Goal: Task Accomplishment & Management: Manage account settings

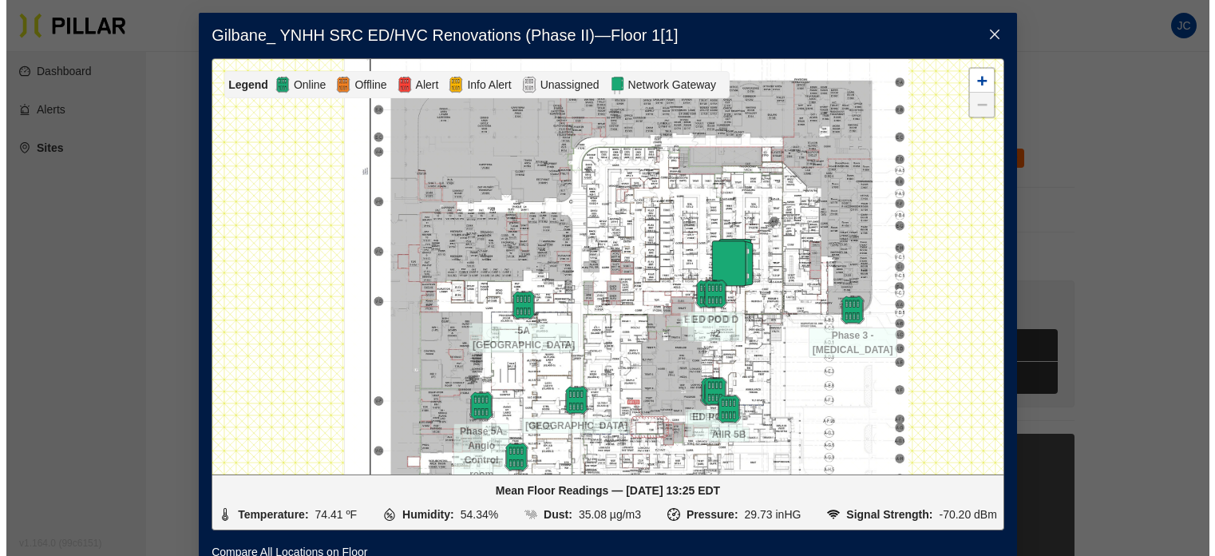
scroll to position [80, 0]
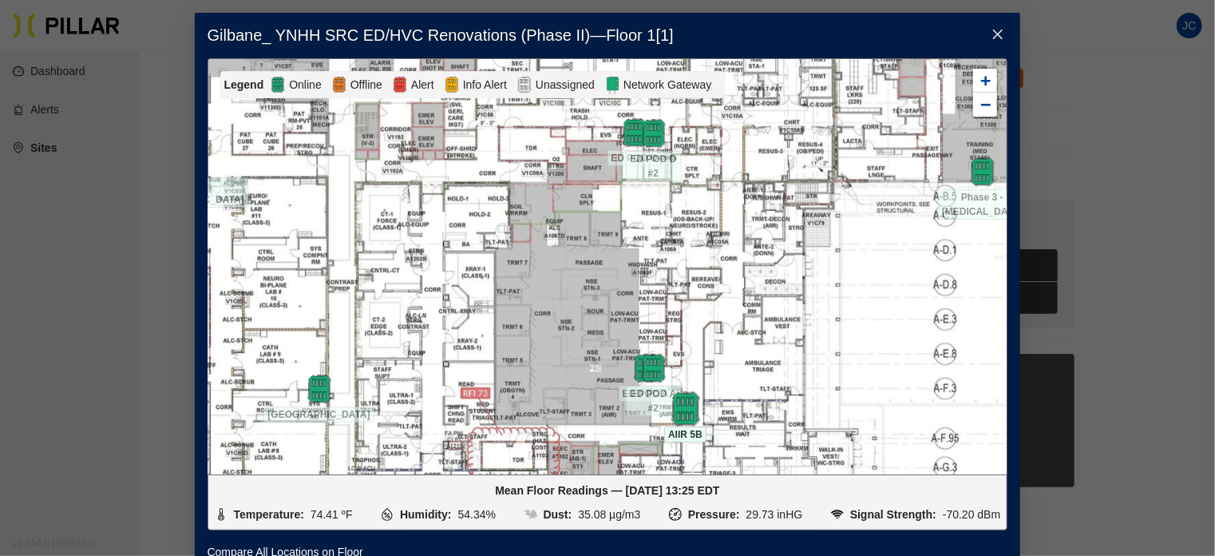
click at [680, 408] on img at bounding box center [685, 408] width 34 height 34
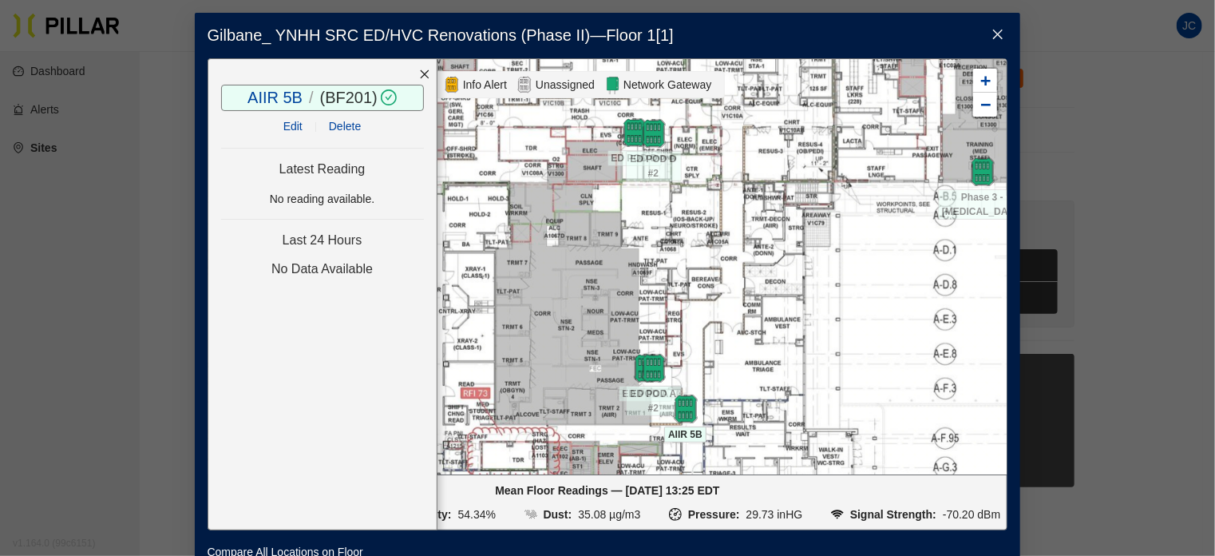
click at [756, 337] on div at bounding box center [607, 266] width 799 height 415
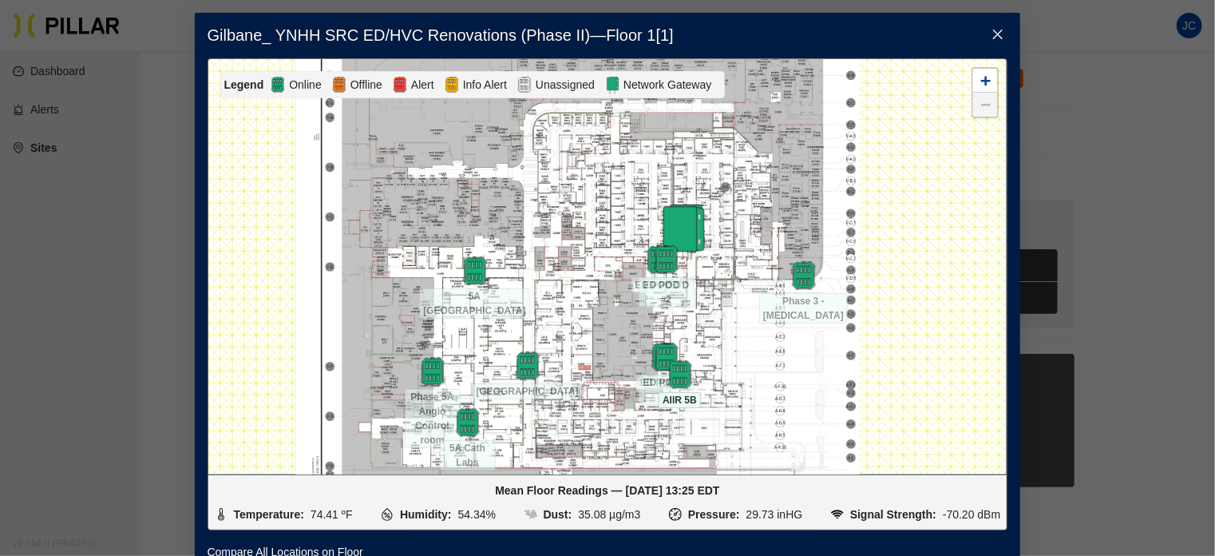
drag, startPoint x: 735, startPoint y: 306, endPoint x: 722, endPoint y: 344, distance: 40.6
click at [722, 344] on div at bounding box center [607, 266] width 799 height 415
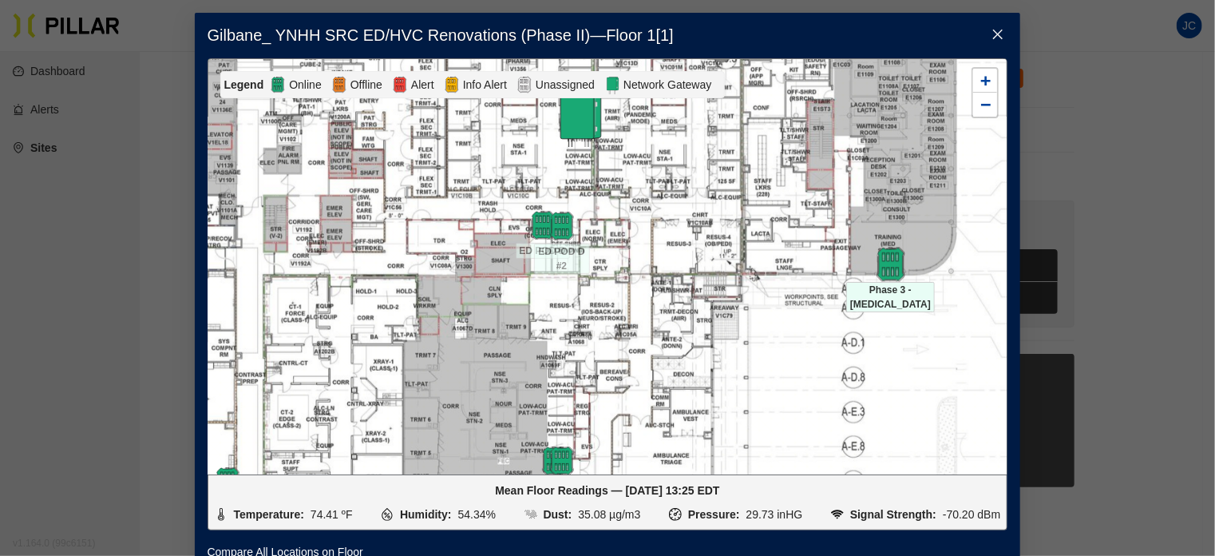
click at [881, 261] on img at bounding box center [890, 264] width 34 height 34
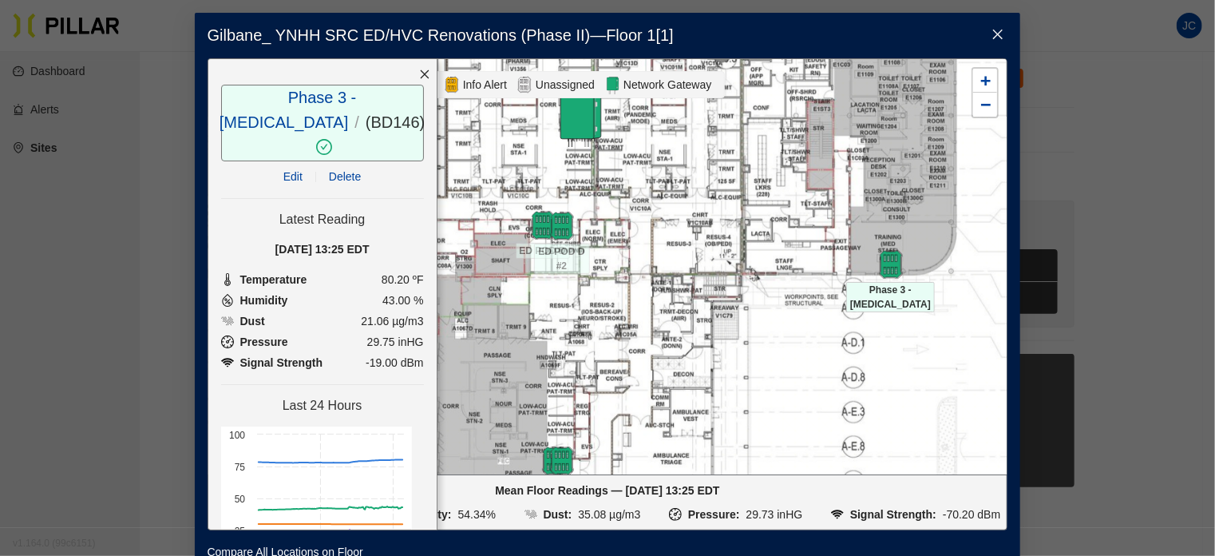
click at [283, 170] on link "Edit" at bounding box center [292, 176] width 19 height 13
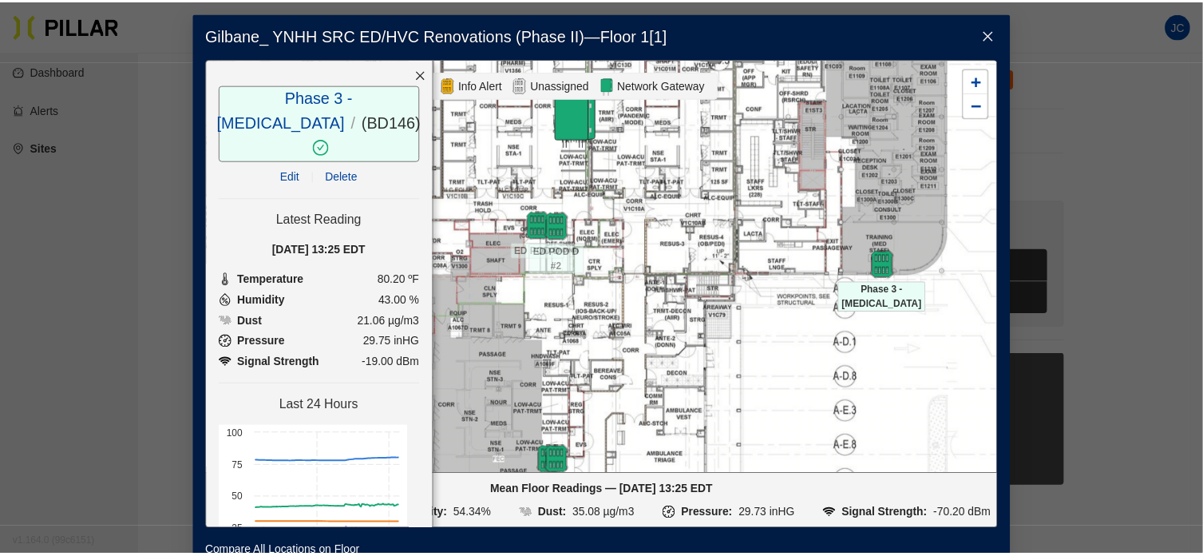
scroll to position [51, 0]
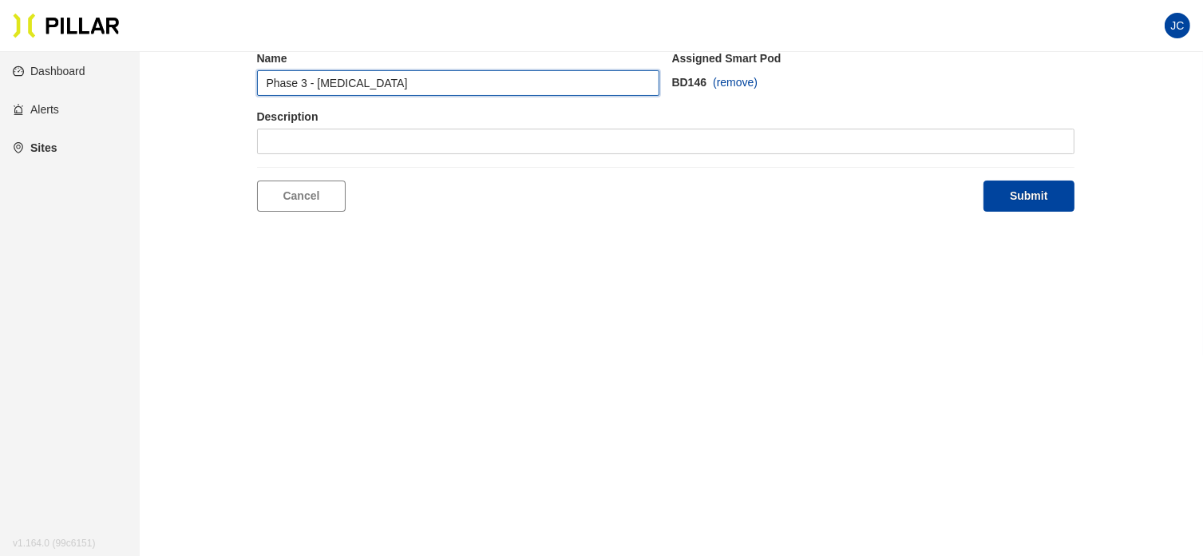
drag, startPoint x: 371, startPoint y: 85, endPoint x: 233, endPoint y: 85, distance: 138.1
click at [233, 85] on div "Edit Location Name Phase 3 - Radiology Assigned Smart Pod BD146 (remove) Descri…" at bounding box center [665, 113] width 973 height 198
type input "6B"
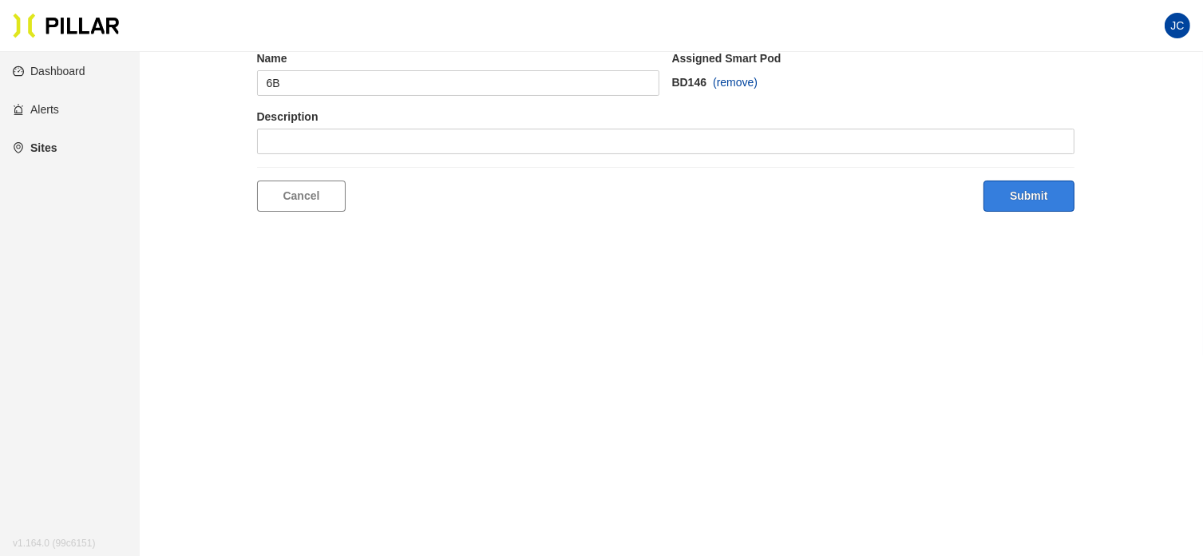
click at [1022, 200] on button "Submit" at bounding box center [1028, 195] width 90 height 31
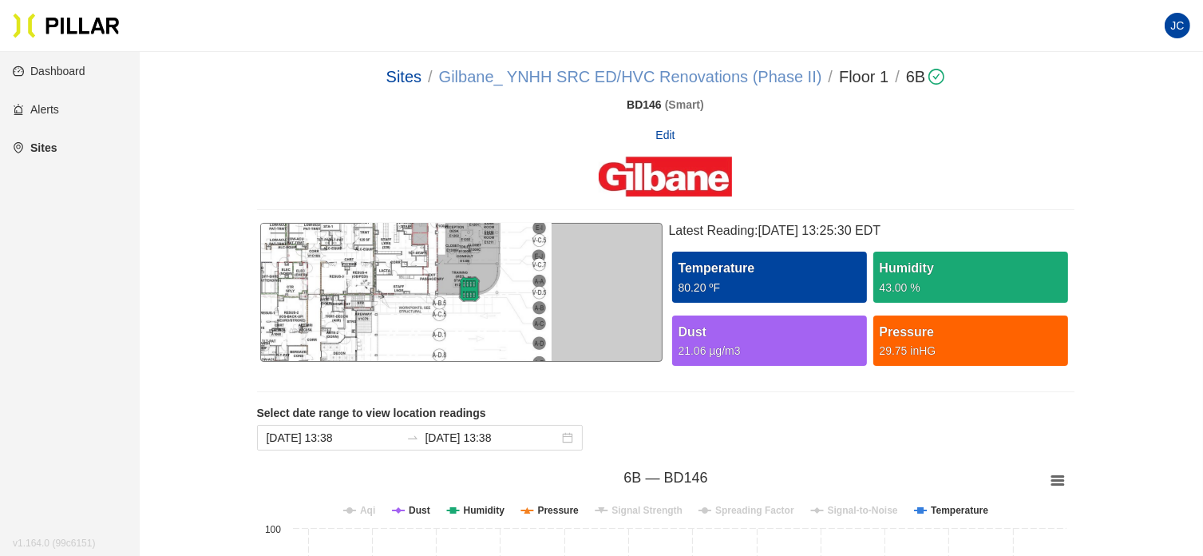
click at [604, 71] on link "Gilbane_ YNHH SRC ED/HVC Renovations (Phase II)" at bounding box center [630, 77] width 383 height 18
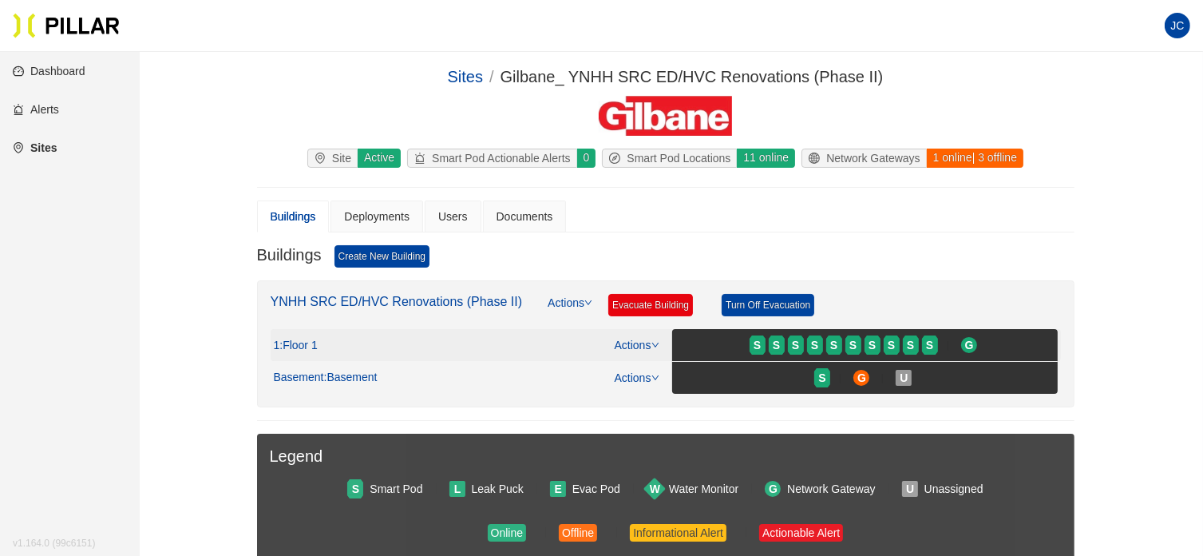
click at [629, 347] on link "Actions" at bounding box center [637, 344] width 45 height 13
click at [638, 370] on link "View/Edit Floor Plan" at bounding box center [670, 368] width 101 height 18
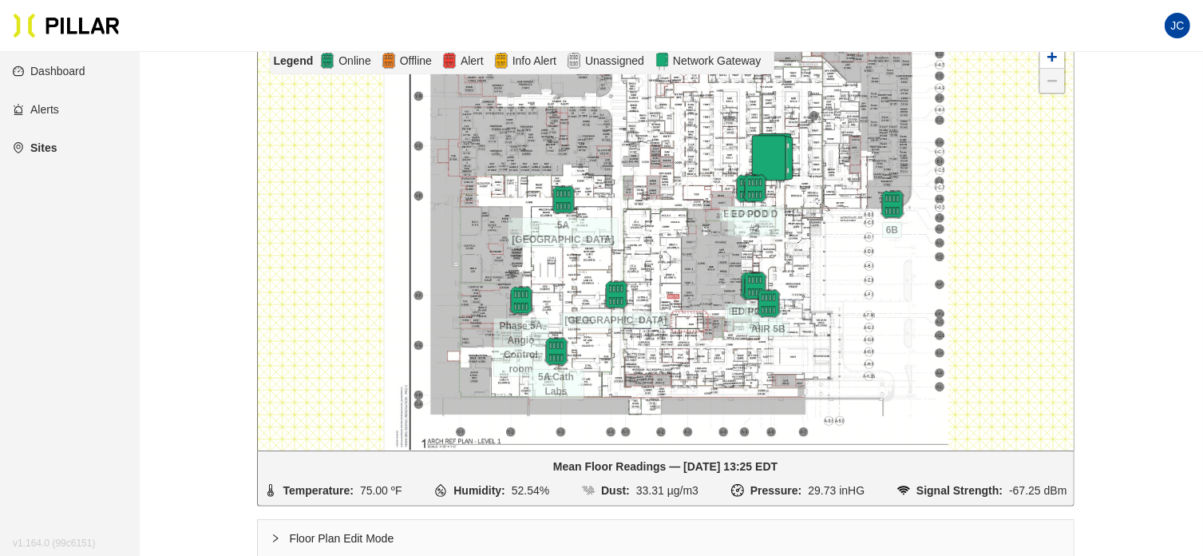
scroll to position [319, 0]
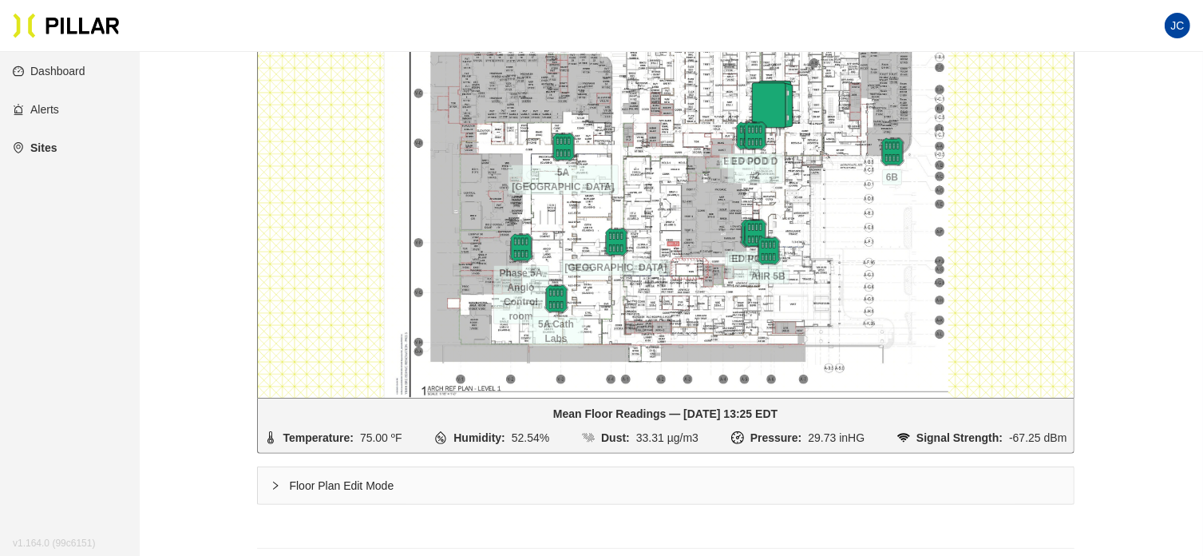
click at [280, 477] on div "Floor Plan Edit Mode" at bounding box center [666, 485] width 816 height 37
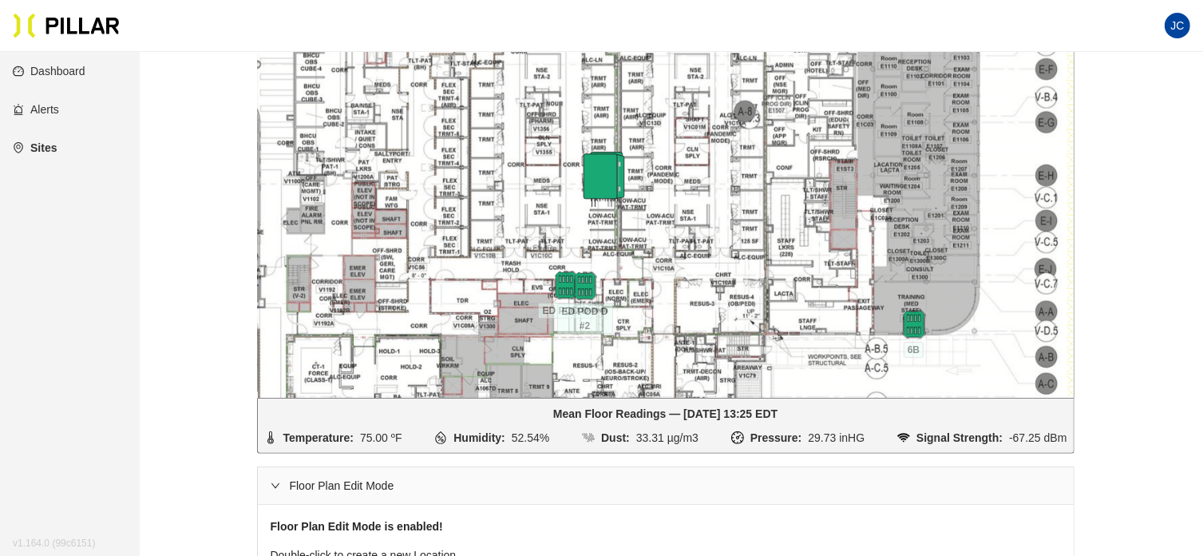
drag, startPoint x: 814, startPoint y: 209, endPoint x: 794, endPoint y: 280, distance: 73.8
click at [794, 280] on div at bounding box center [666, 189] width 816 height 415
drag, startPoint x: 915, startPoint y: 327, endPoint x: 758, endPoint y: 210, distance: 195.6
click at [758, 210] on img at bounding box center [756, 206] width 34 height 34
click at [924, 278] on div at bounding box center [666, 189] width 816 height 415
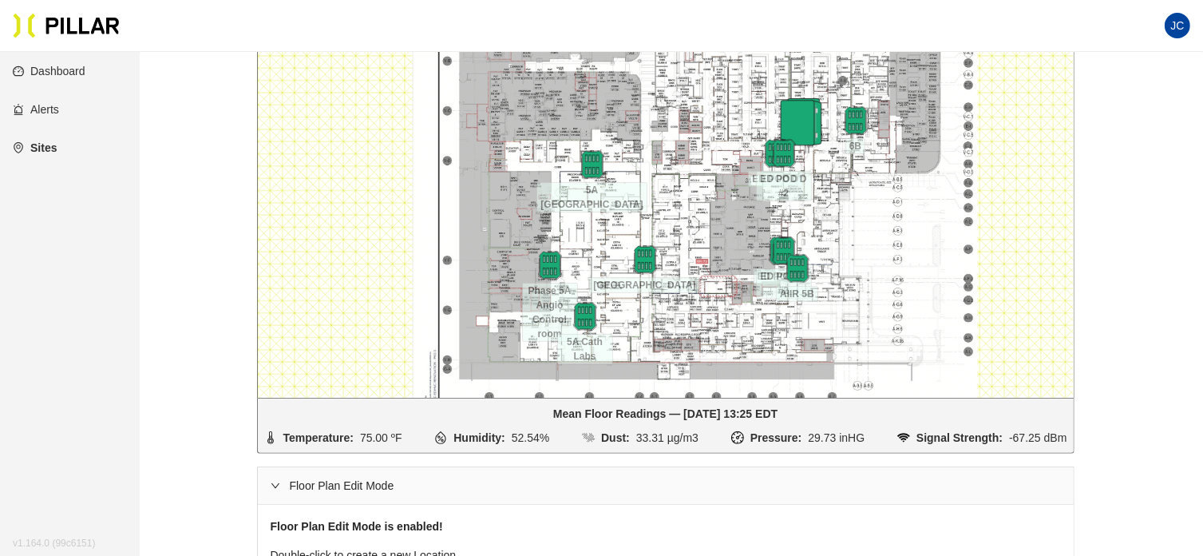
drag, startPoint x: 849, startPoint y: 328, endPoint x: 879, endPoint y: 207, distance: 124.9
click at [879, 207] on div at bounding box center [666, 189] width 816 height 415
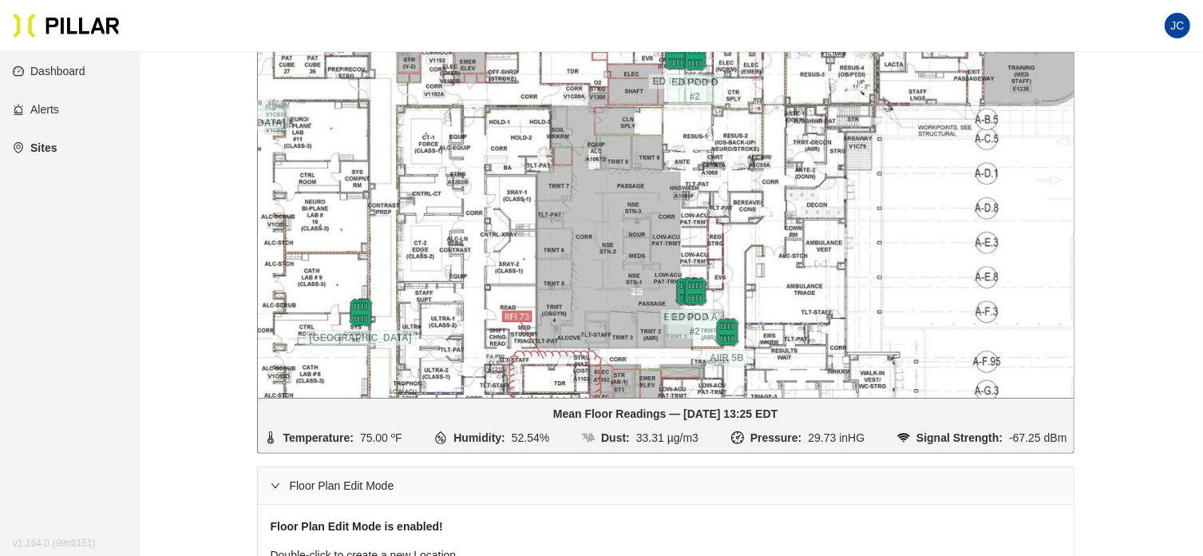
drag, startPoint x: 825, startPoint y: 278, endPoint x: 762, endPoint y: 239, distance: 73.8
click at [762, 239] on div at bounding box center [666, 189] width 816 height 415
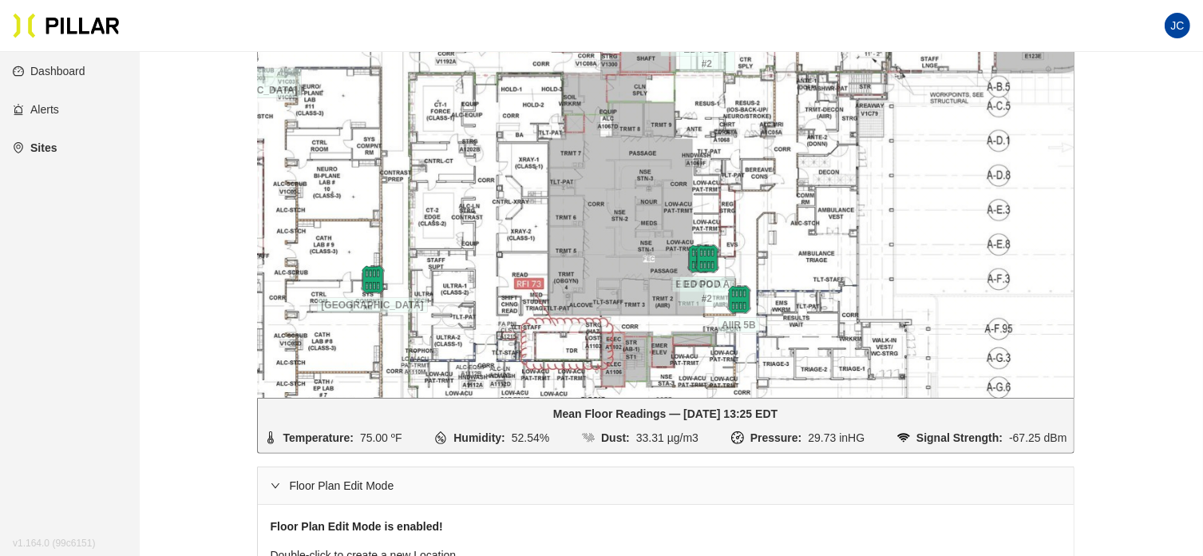
drag, startPoint x: 703, startPoint y: 210, endPoint x: 715, endPoint y: 177, distance: 34.8
click at [715, 177] on div at bounding box center [666, 189] width 816 height 415
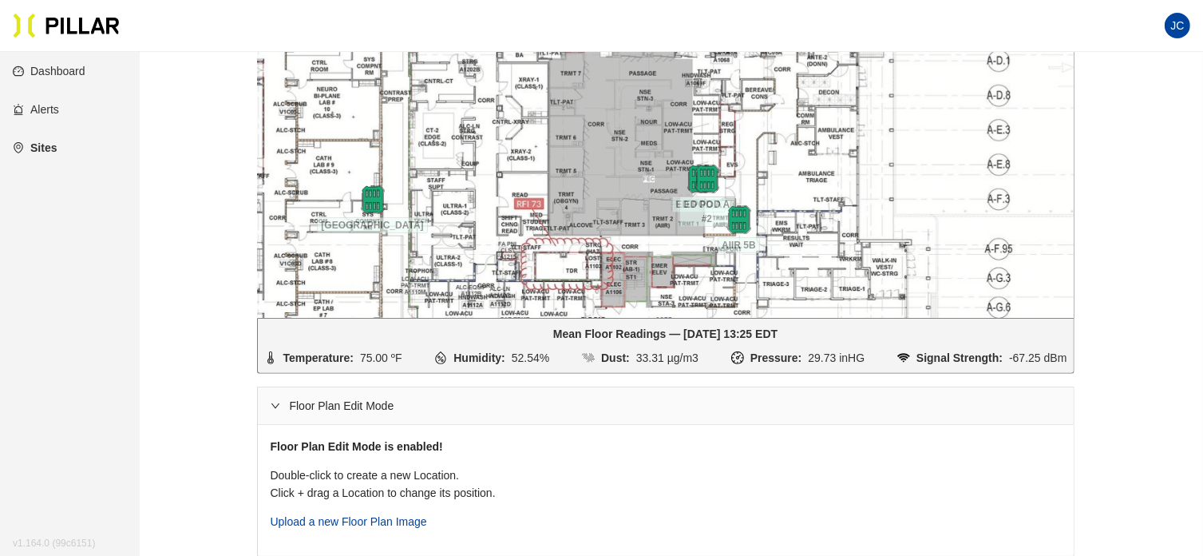
scroll to position [479, 0]
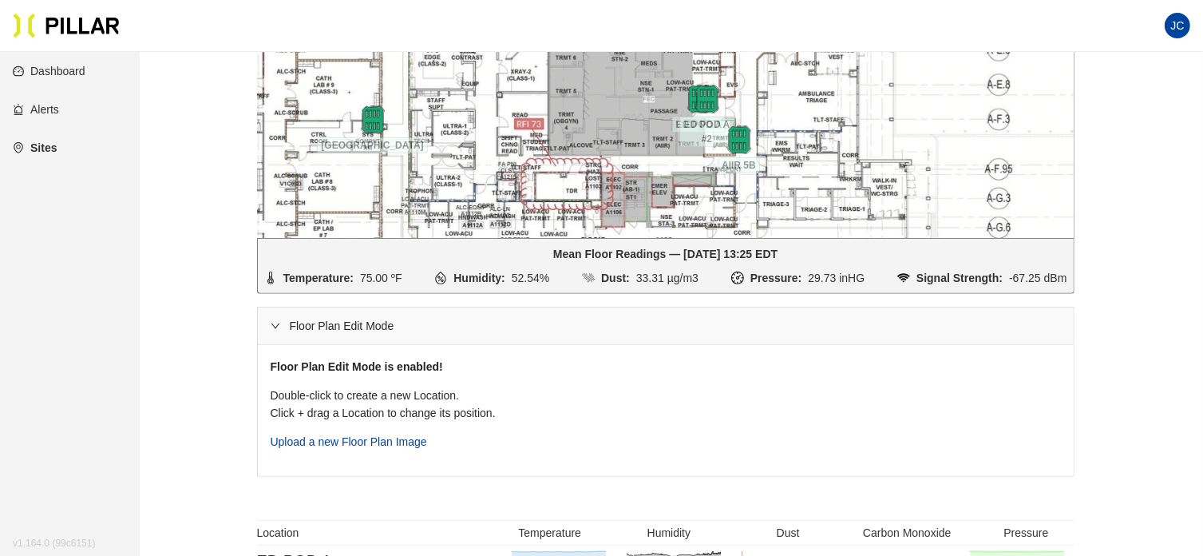
click at [275, 322] on icon "right" at bounding box center [276, 326] width 10 height 10
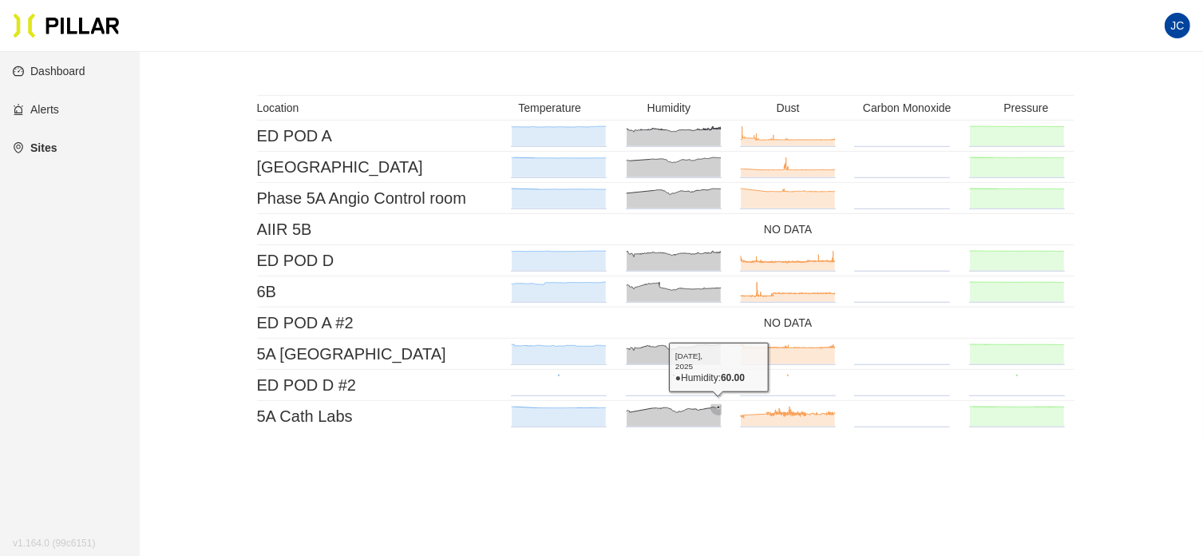
scroll to position [798, 0]
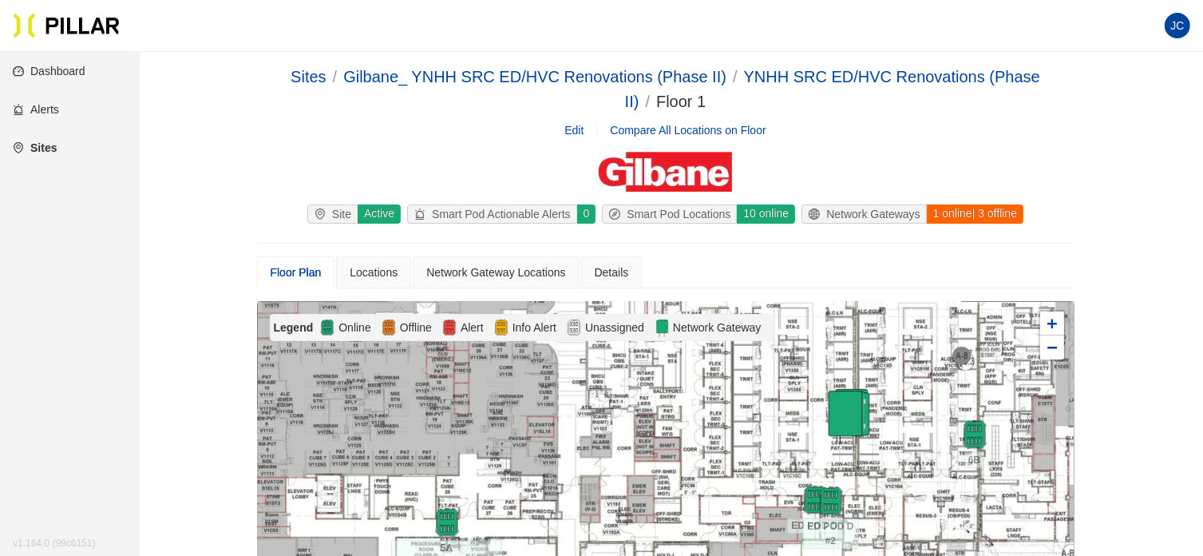
click at [1182, 27] on span "JC" at bounding box center [1177, 26] width 14 height 26
click at [51, 107] on link "Alerts" at bounding box center [36, 109] width 46 height 13
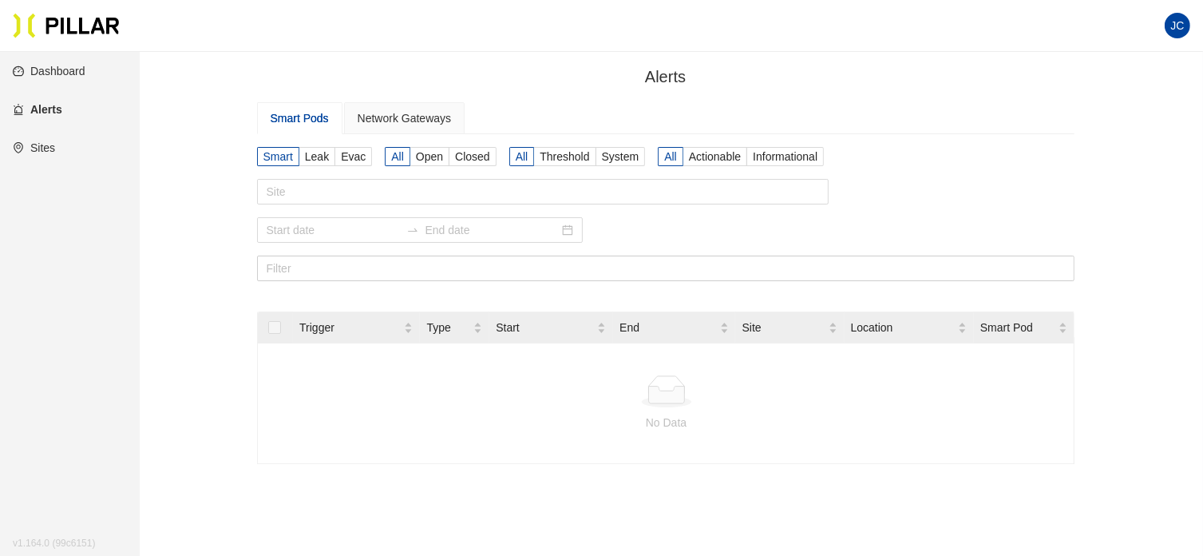
click at [53, 67] on link "Dashboard" at bounding box center [49, 71] width 73 height 13
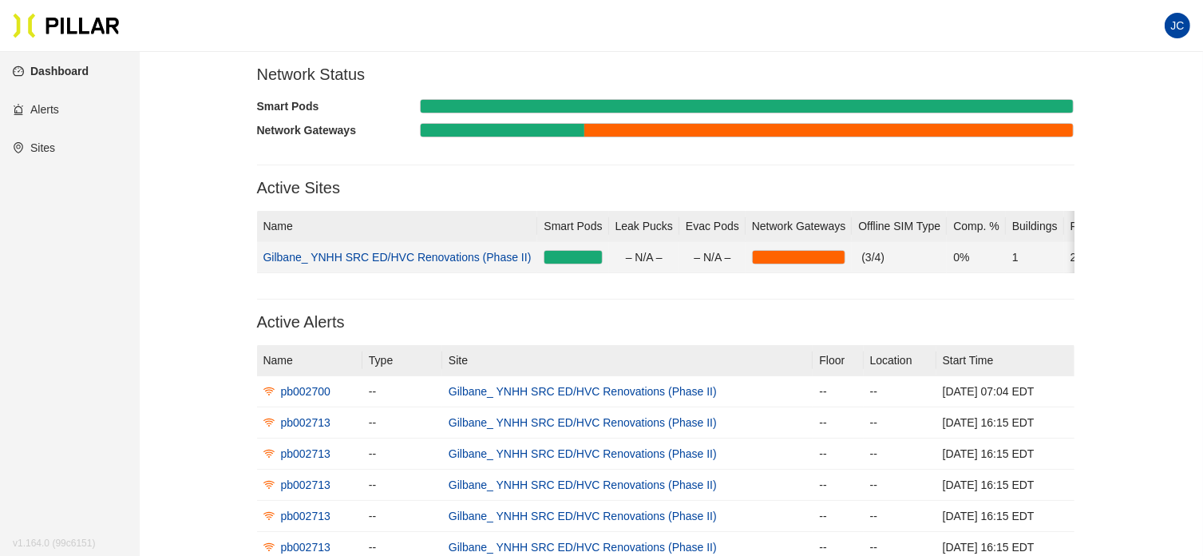
click at [422, 257] on link "Gilbane_ YNHH SRC ED/HVC Renovations (Phase II)" at bounding box center [397, 257] width 268 height 13
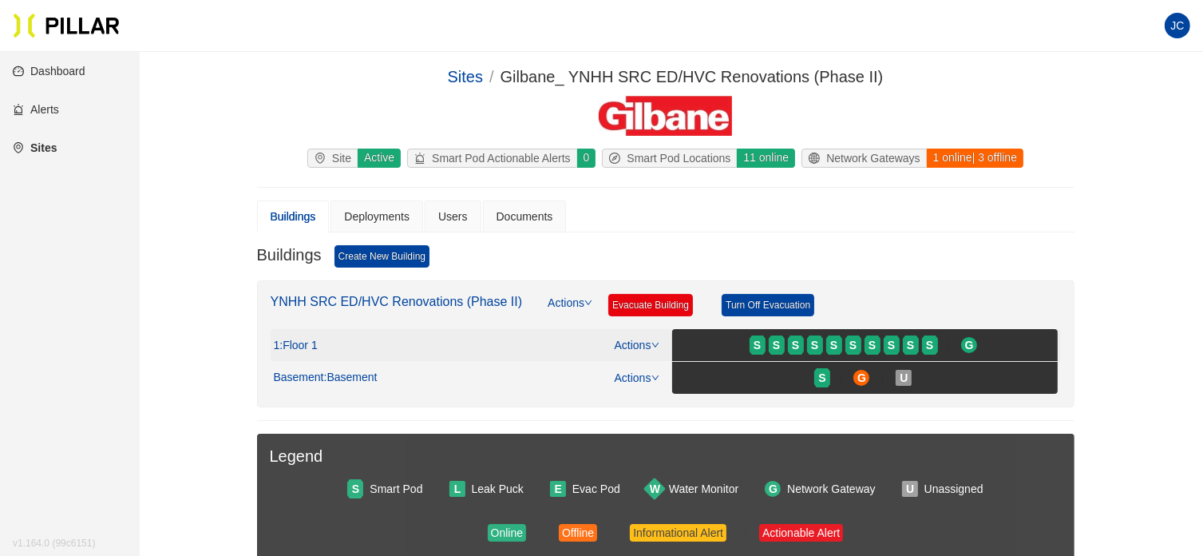
click at [310, 338] on span ": Floor 1" at bounding box center [298, 345] width 38 height 14
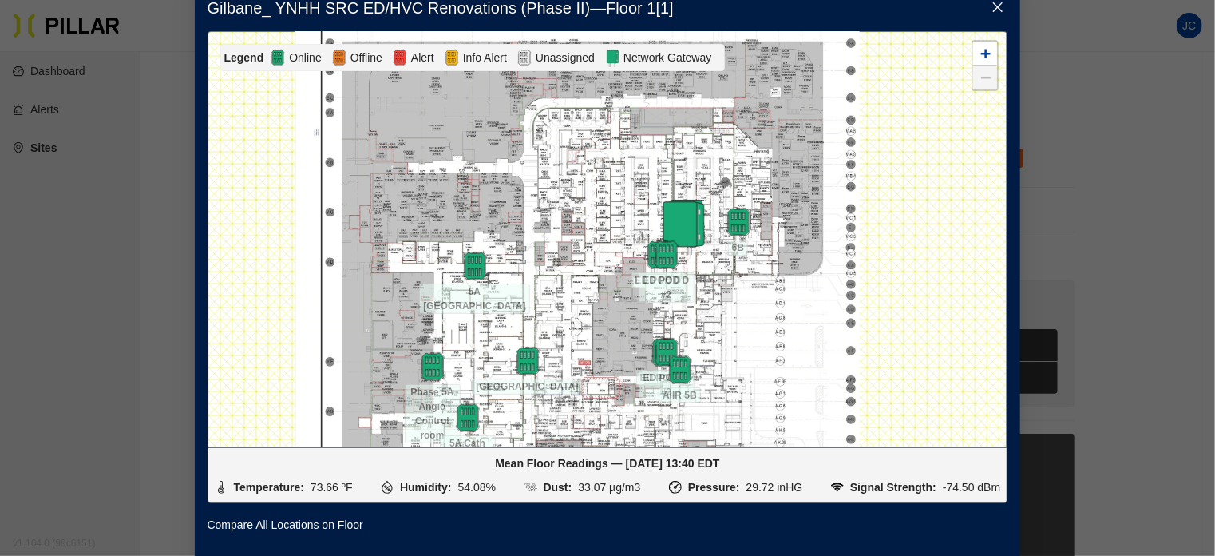
scroll to position [42, 0]
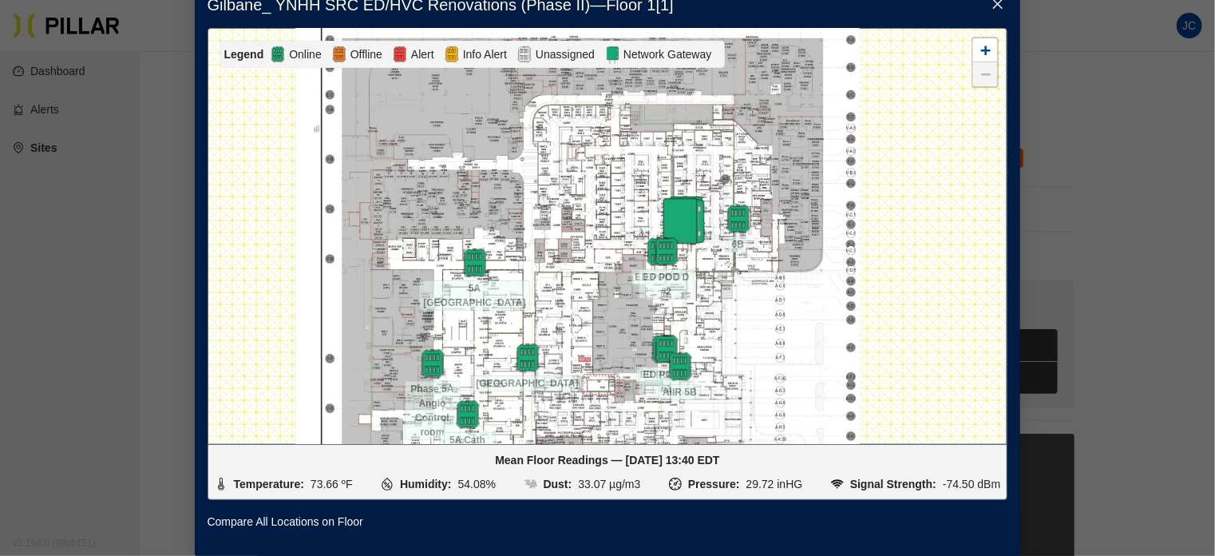
click at [1095, 59] on div "Gilbane_ YNHH SRC ED/HVC Renovations (Phase II) — Floor 1 [ 1 ] Legend Online O…" at bounding box center [607, 278] width 1215 height 556
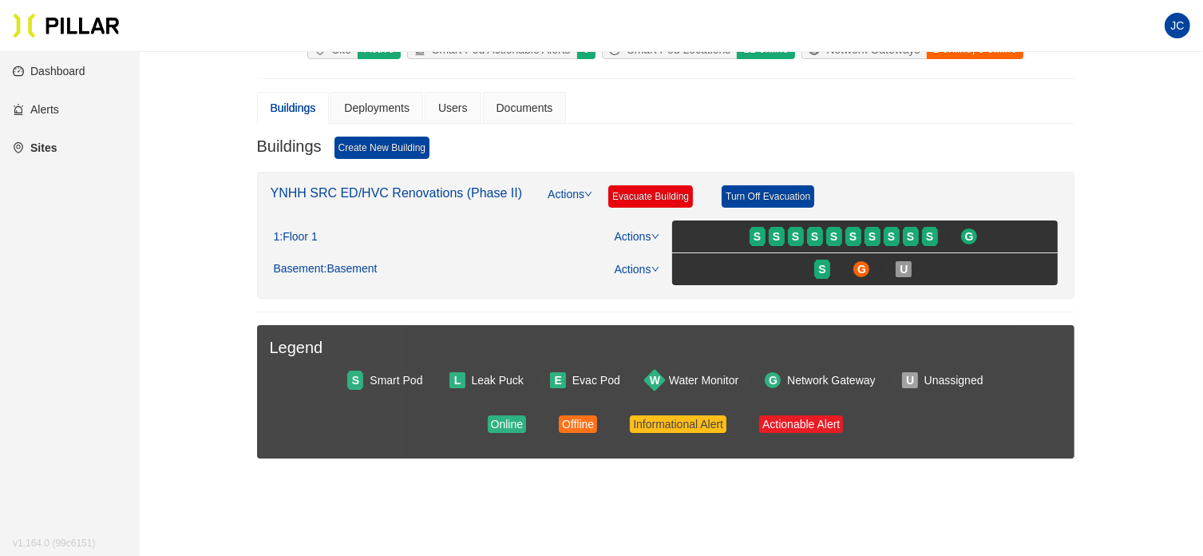
scroll to position [105, 0]
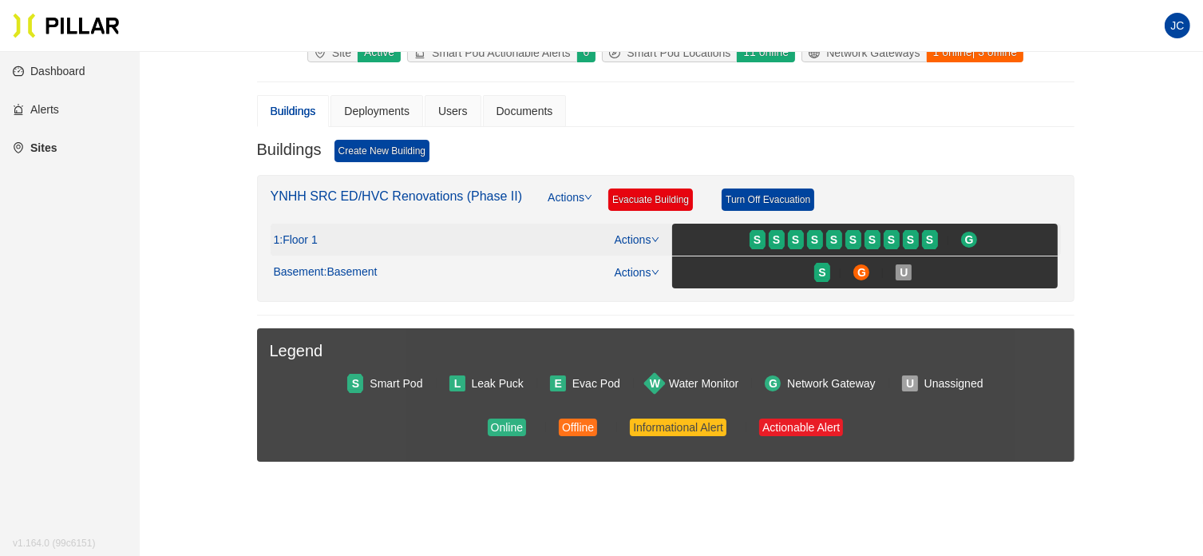
click at [635, 233] on link "Actions" at bounding box center [637, 239] width 45 height 13
click at [643, 258] on link "View/Edit Floor Plan" at bounding box center [670, 263] width 101 height 18
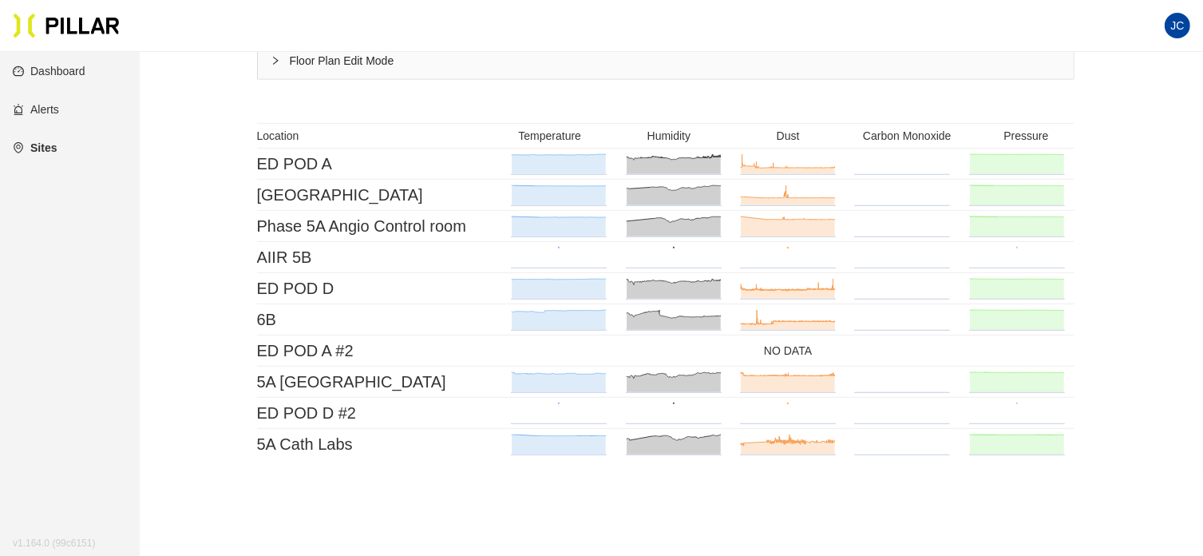
scroll to position [664, 0]
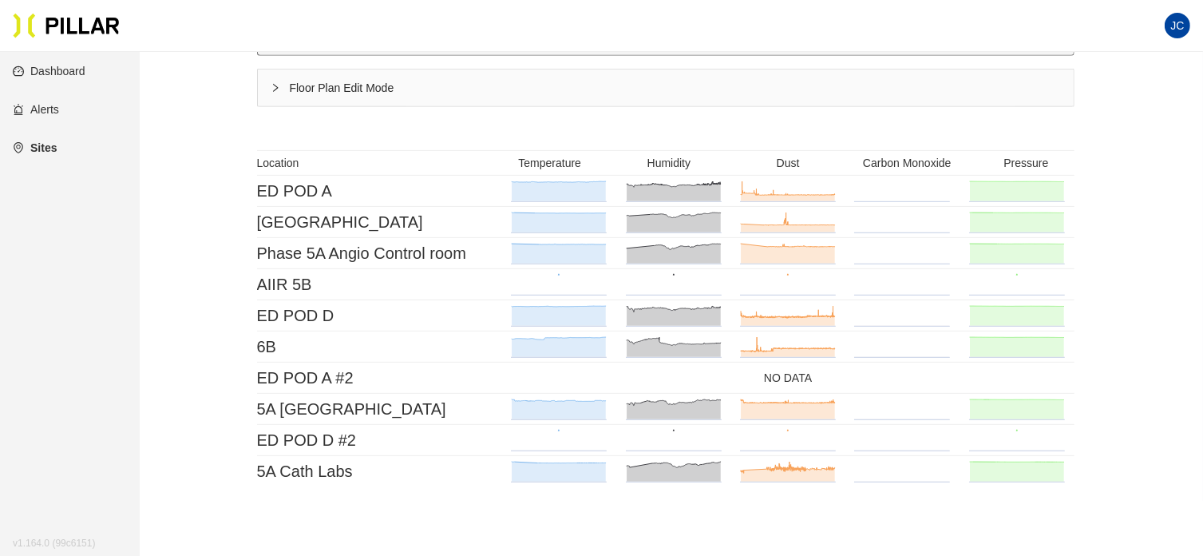
scroll to position [689, 0]
